Goal: Information Seeking & Learning: Learn about a topic

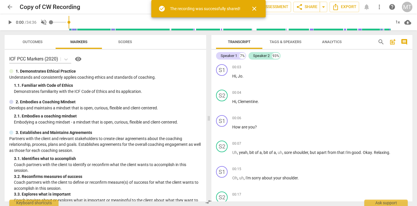
click at [45, 24] on span "volume_off" at bounding box center [43, 22] width 7 height 7
type input "1"
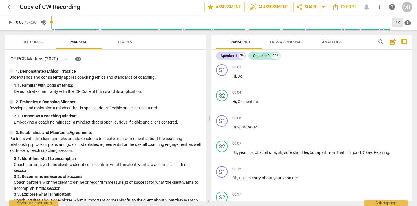
click at [397, 22] on div "1x" at bounding box center [397, 22] width 11 height 9
click at [406, 55] on li "1.5x" at bounding box center [401, 55] width 19 height 11
click at [12, 25] on span "play_arrow" at bounding box center [9, 22] width 7 height 7
click at [10, 22] on span "pause" at bounding box center [9, 22] width 7 height 7
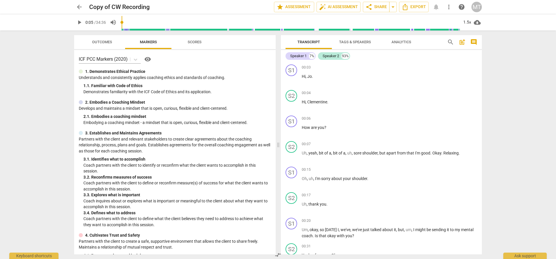
drag, startPoint x: 514, startPoint y: 102, endPoint x: 514, endPoint y: 94, distance: 7.5
click at [417, 102] on div "arrow_back Copy of CW Recording edit star Assessment auto_fix_high AI Assessmen…" at bounding box center [278, 129] width 556 height 259
click at [80, 23] on span "play_arrow" at bounding box center [79, 22] width 7 height 7
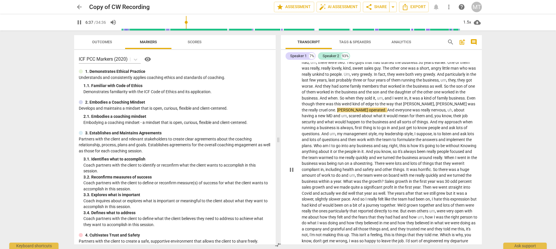
scroll to position [701, 0]
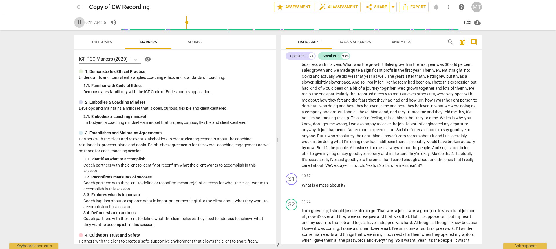
click at [80, 23] on span "pause" at bounding box center [79, 22] width 7 height 7
click at [76, 24] on span "play_arrow" at bounding box center [79, 22] width 7 height 7
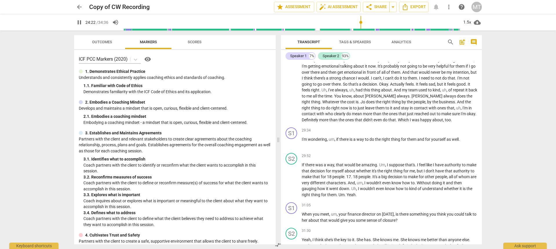
scroll to position [1491, 0]
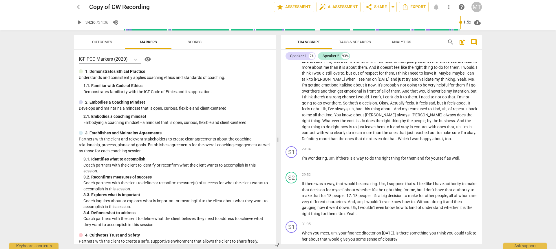
type input "2076"
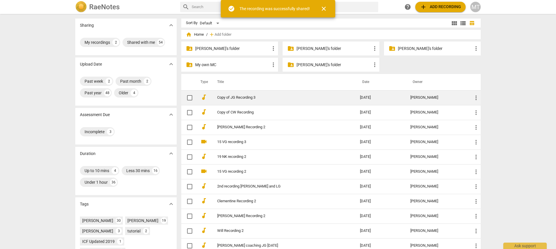
click at [239, 97] on link "Copy of JG Recording 3" at bounding box center [278, 97] width 122 height 4
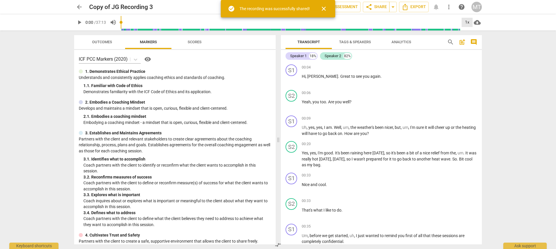
click at [467, 20] on div "1x" at bounding box center [467, 22] width 11 height 9
click at [473, 57] on li "1.5x" at bounding box center [471, 55] width 19 height 11
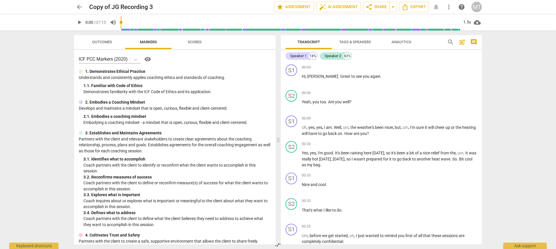
click at [75, 22] on span "play_arrow" at bounding box center [79, 22] width 10 height 7
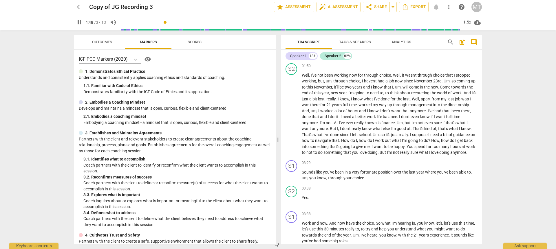
scroll to position [425, 0]
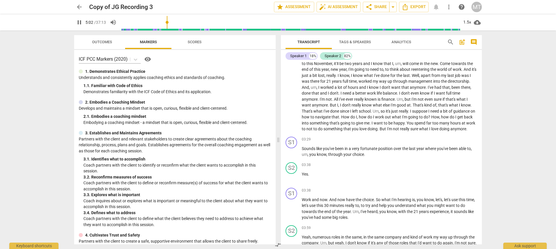
click at [78, 25] on span "pause" at bounding box center [79, 22] width 7 height 7
click at [82, 20] on span "play_arrow" at bounding box center [79, 22] width 7 height 7
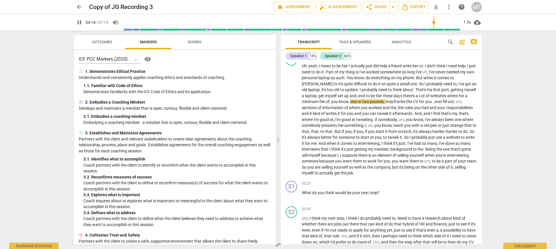
scroll to position [2995, 0]
type input "2233"
